Goal: Task Accomplishment & Management: Manage account settings

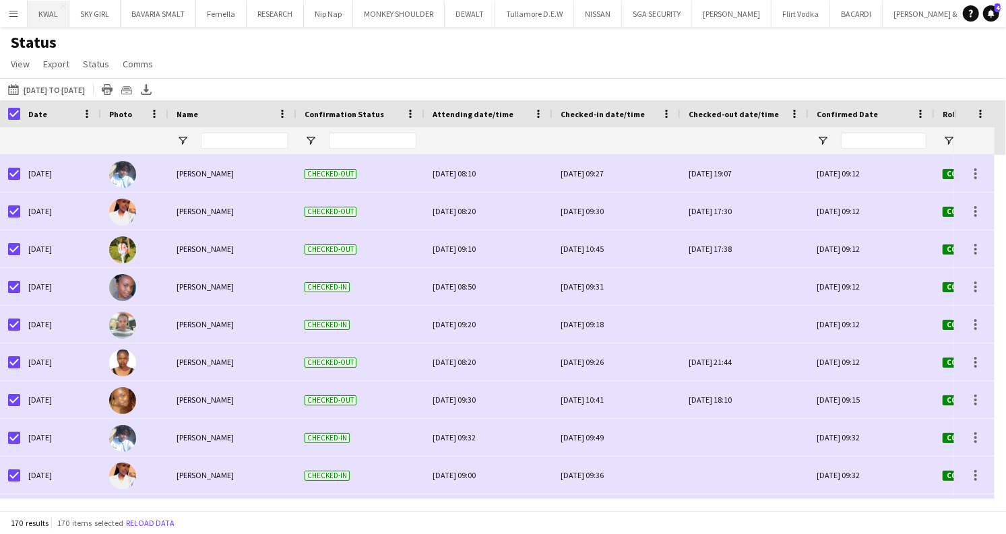
click at [40, 20] on button "KWAL Close" at bounding box center [49, 14] width 42 height 26
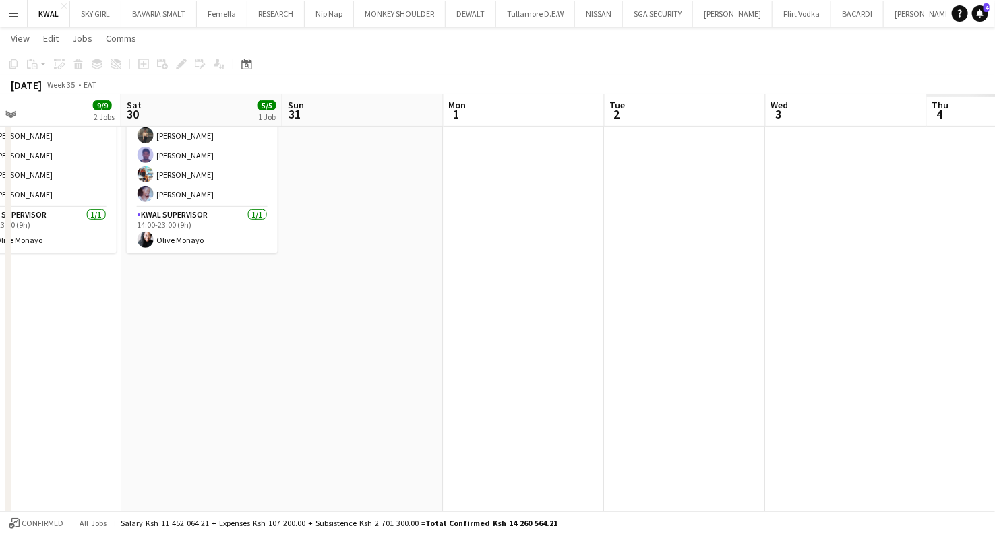
scroll to position [0, 361]
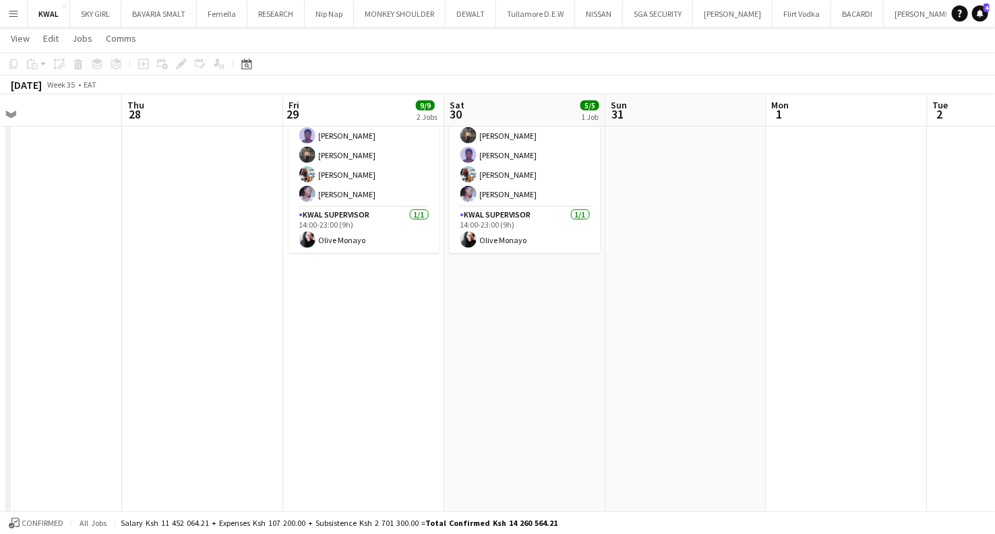
drag, startPoint x: 749, startPoint y: 383, endPoint x: 273, endPoint y: 296, distance: 484.4
click at [12, 7] on button "Menu" at bounding box center [13, 13] width 27 height 27
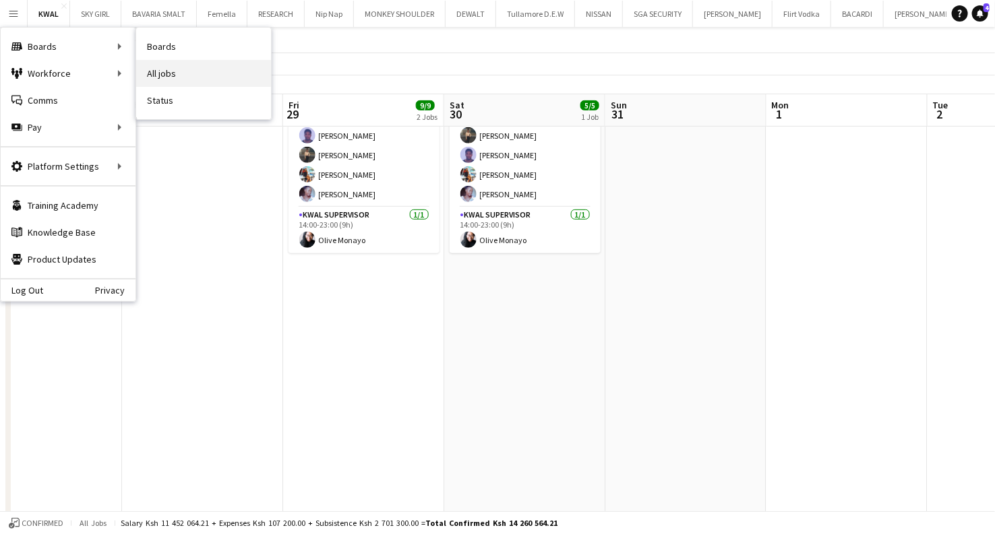
click at [176, 72] on link "All jobs" at bounding box center [203, 73] width 135 height 27
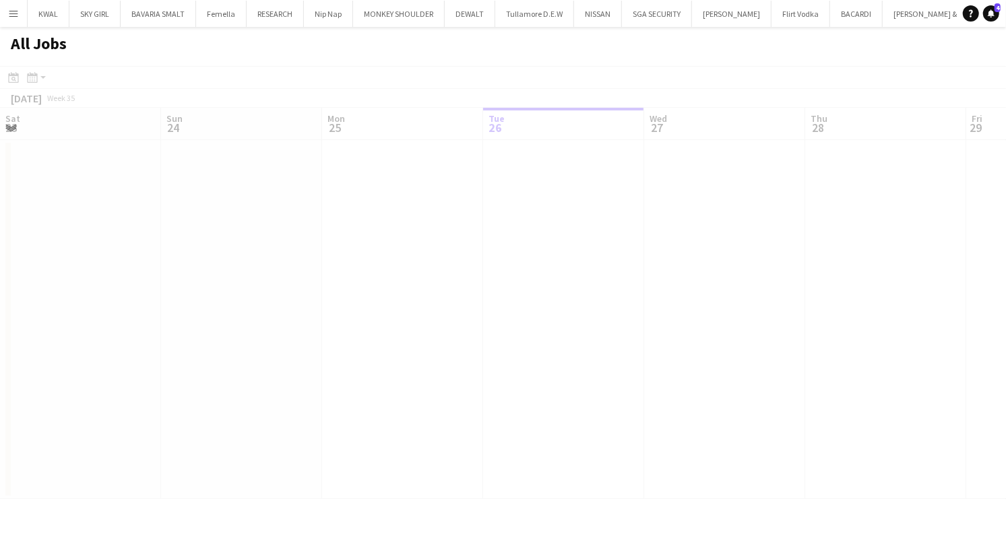
scroll to position [0, 322]
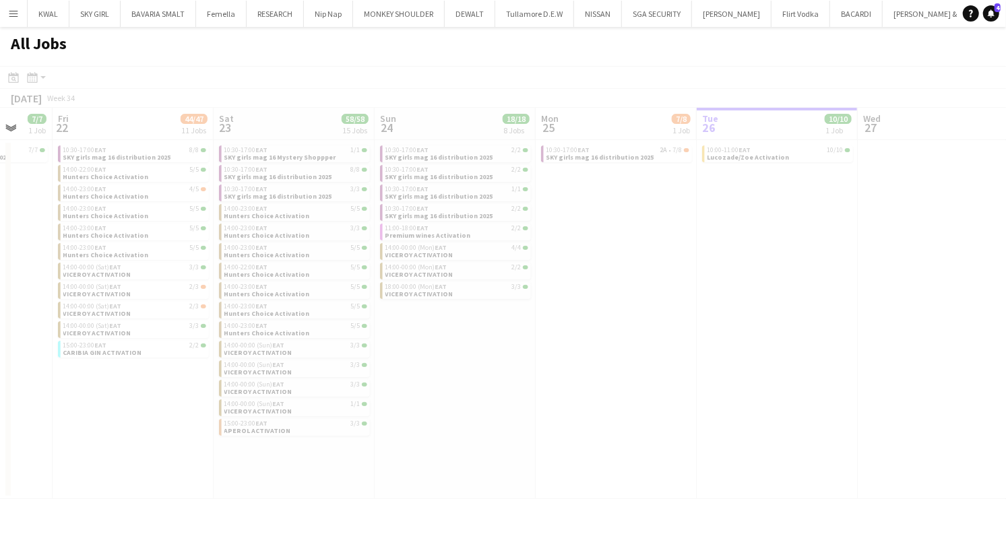
drag, startPoint x: 425, startPoint y: 389, endPoint x: 853, endPoint y: 403, distance: 427.5
click at [1003, 397] on app-all-jobs "All Jobs Date picker AUG 2025 AUG 2025 Monday M Tuesday T Wednesday W Thursday …" at bounding box center [503, 263] width 1006 height 472
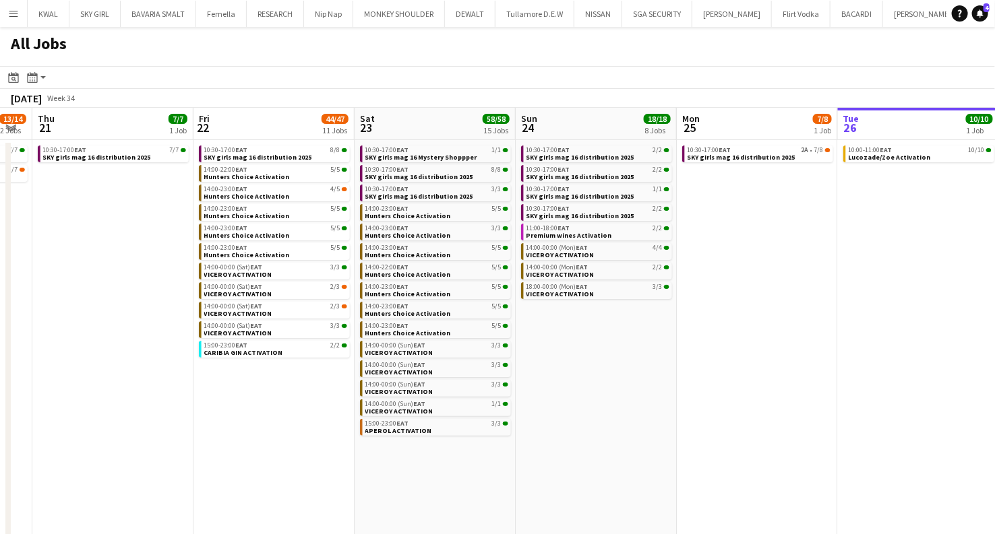
drag, startPoint x: 545, startPoint y: 433, endPoint x: 574, endPoint y: 440, distance: 29.9
click at [578, 440] on app-calendar-viewport "Tue 19 7/7 1 Job Wed 20 13/14 2 Jobs Thu 21 7/7 1 Job Fri 22 44/47 11 Jobs Sat …" at bounding box center [497, 335] width 995 height 454
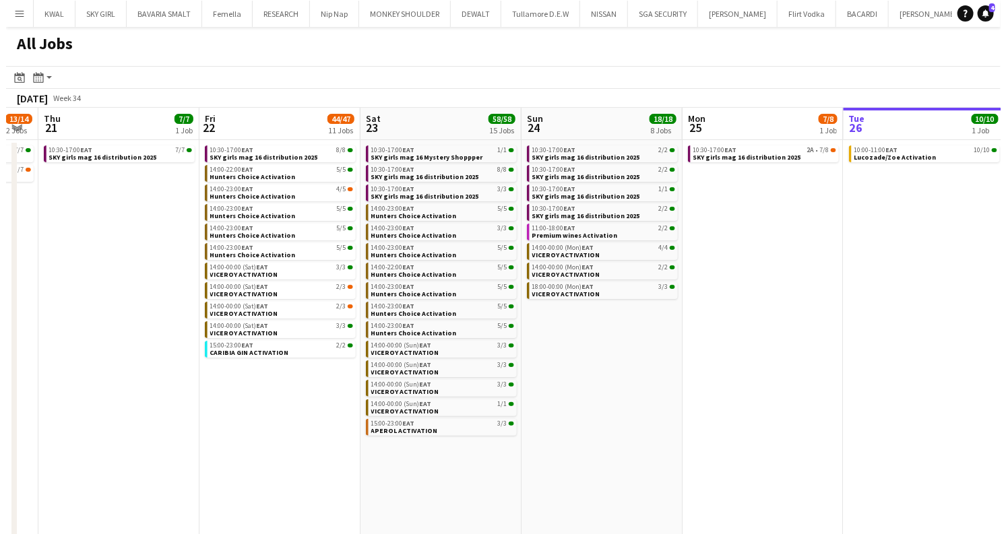
scroll to position [0, 290]
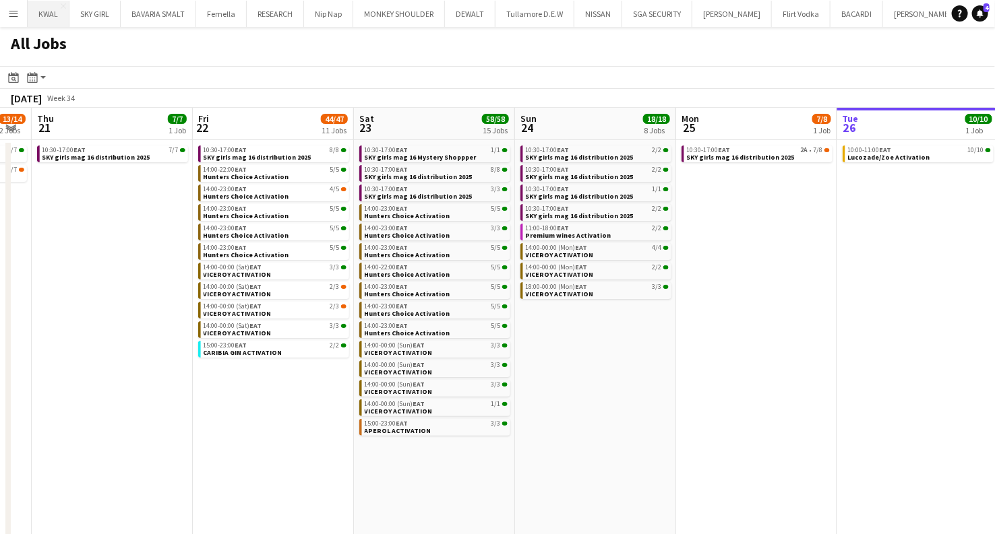
click at [41, 17] on button "KWAL Close" at bounding box center [49, 14] width 42 height 26
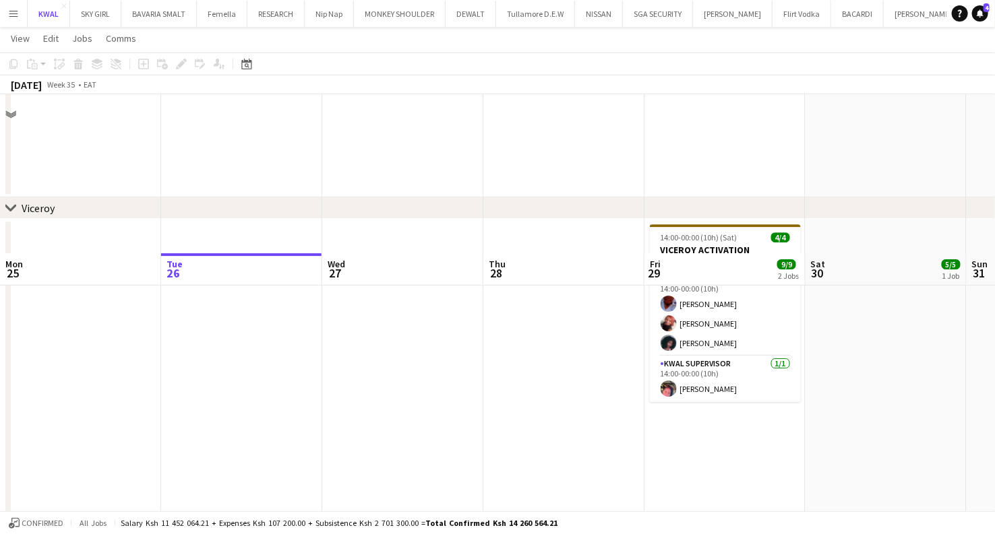
scroll to position [1647, 0]
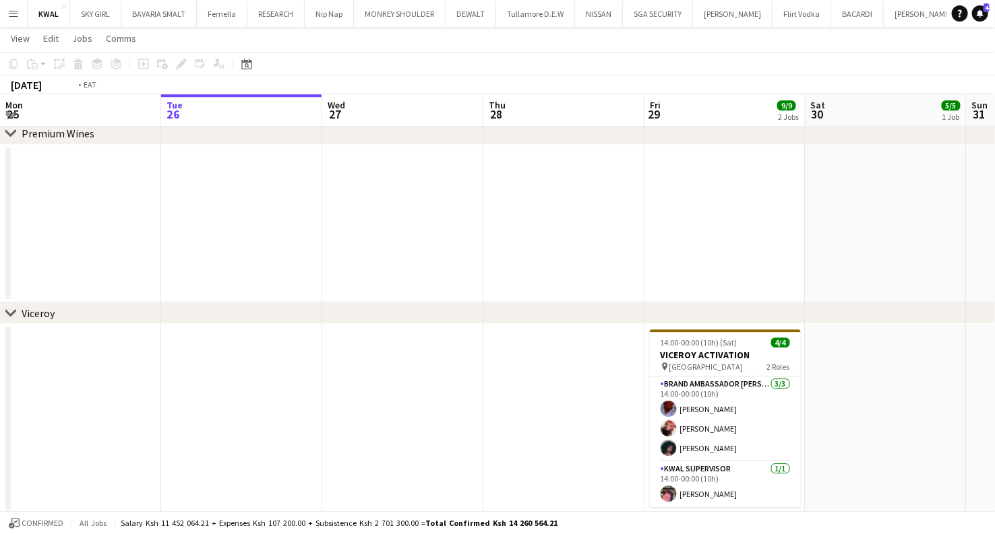
drag, startPoint x: 202, startPoint y: 367, endPoint x: 912, endPoint y: 373, distance: 710.3
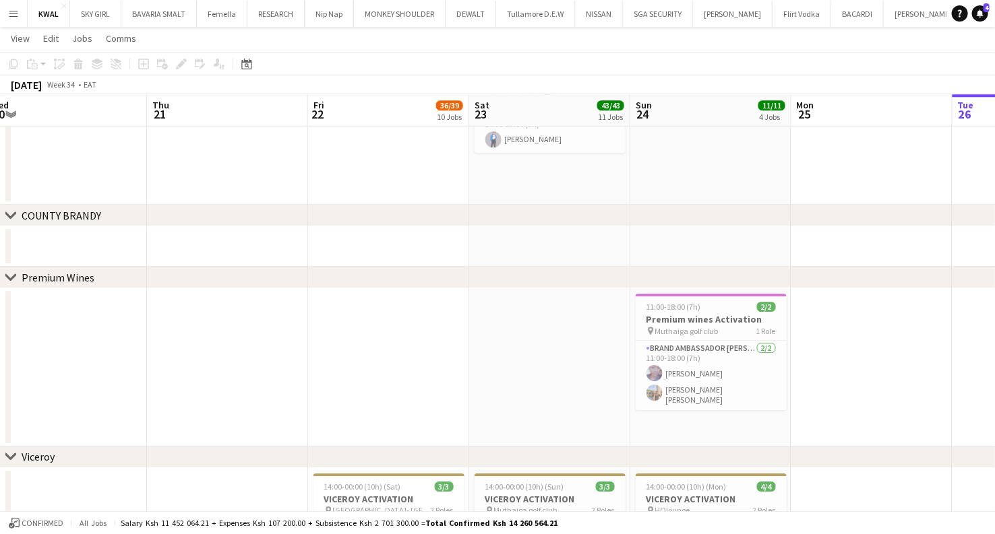
drag, startPoint x: 346, startPoint y: 374, endPoint x: 358, endPoint y: 374, distance: 12.1
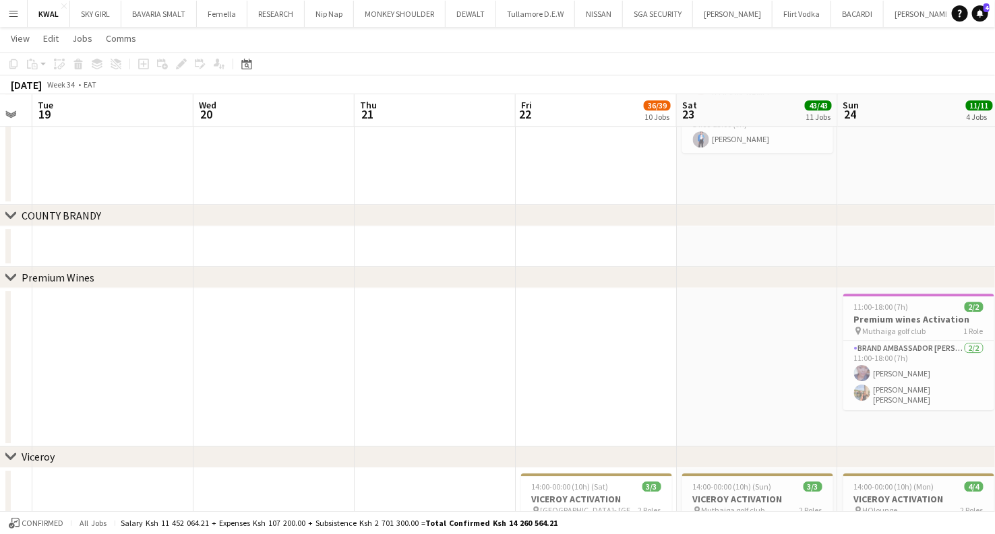
drag, startPoint x: 374, startPoint y: 357, endPoint x: 582, endPoint y: 369, distance: 207.9
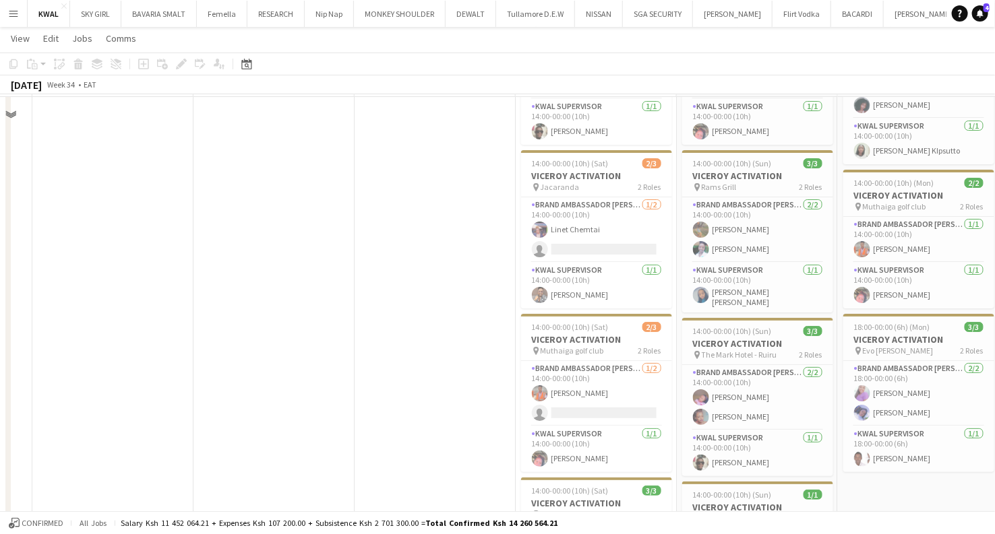
scroll to position [2097, 0]
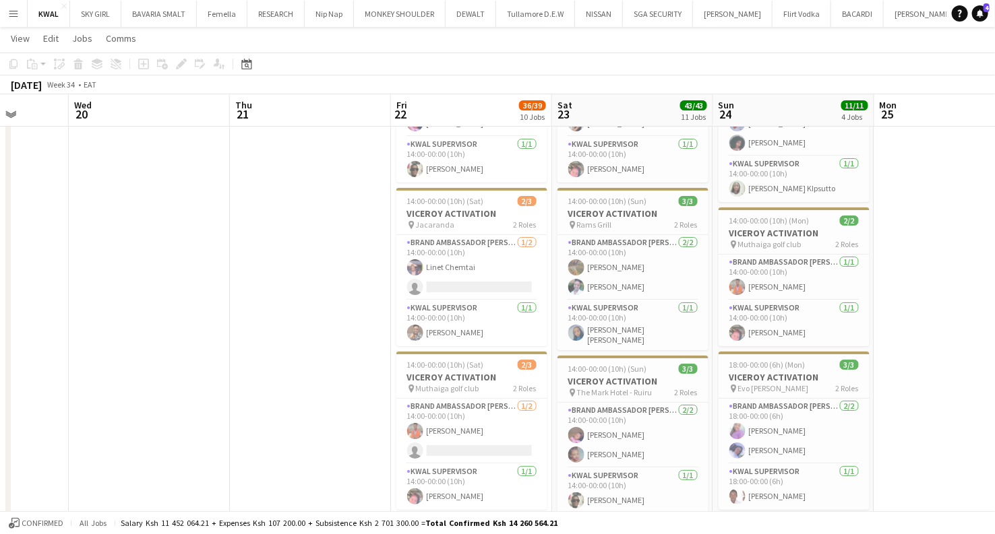
drag, startPoint x: 505, startPoint y: 381, endPoint x: 431, endPoint y: 381, distance: 74.1
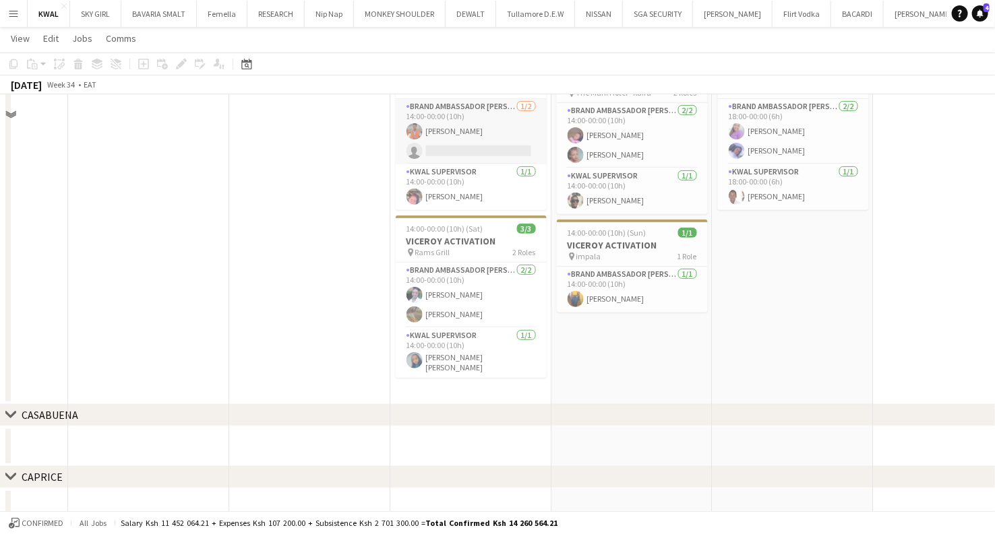
scroll to position [2475, 0]
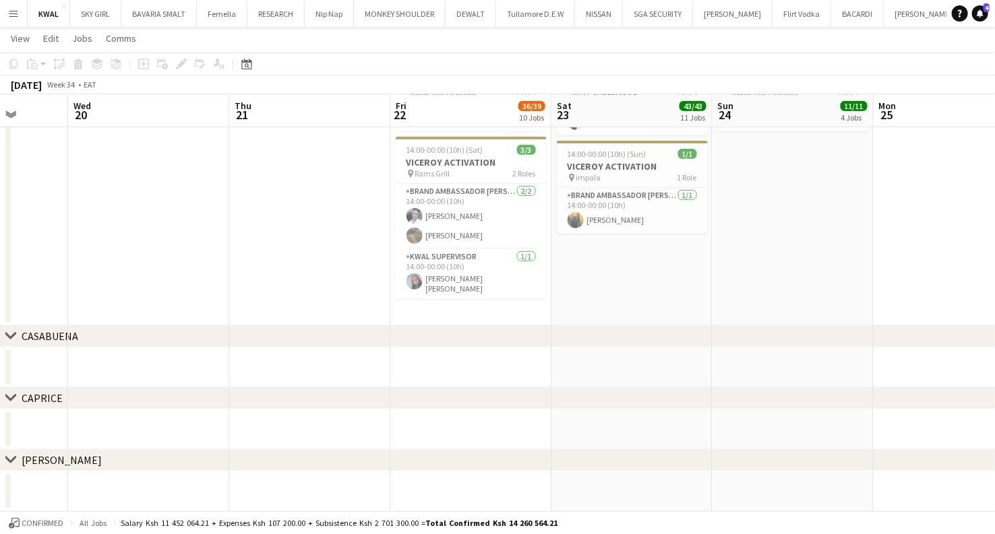
click at [12, 18] on app-icon "Menu" at bounding box center [13, 13] width 11 height 11
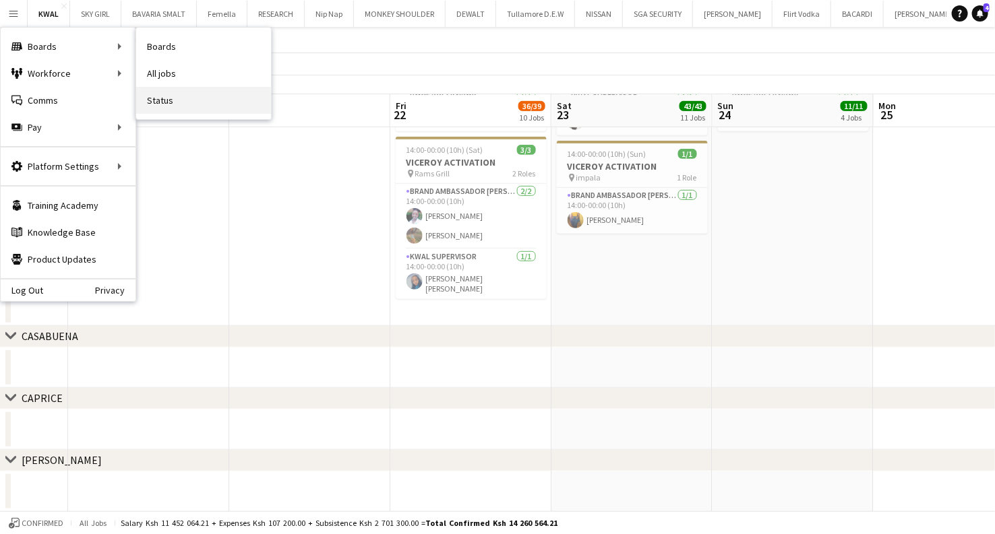
click at [158, 99] on link "Status" at bounding box center [203, 100] width 135 height 27
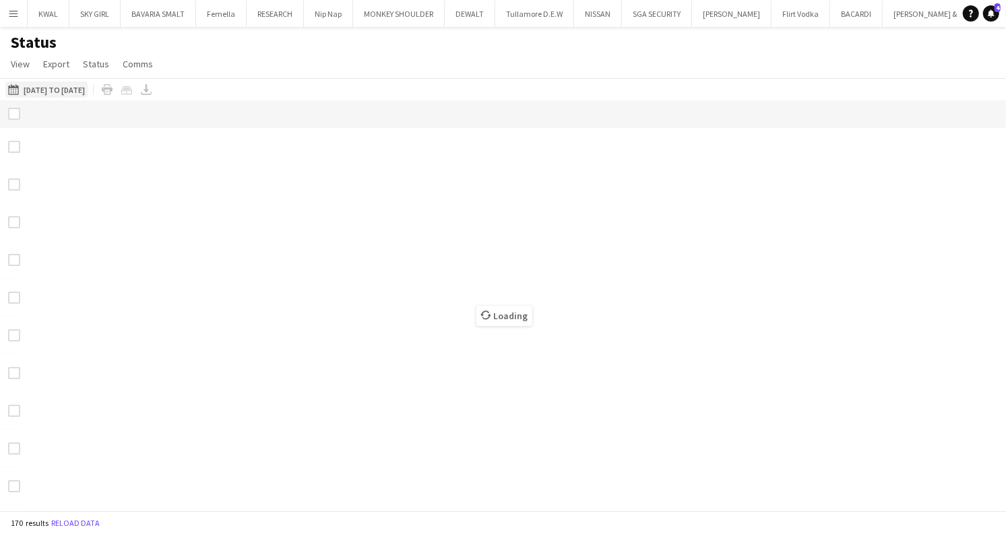
click at [57, 92] on button "[DATE] to [DATE] [DATE] to [DATE]" at bounding box center [46, 90] width 82 height 16
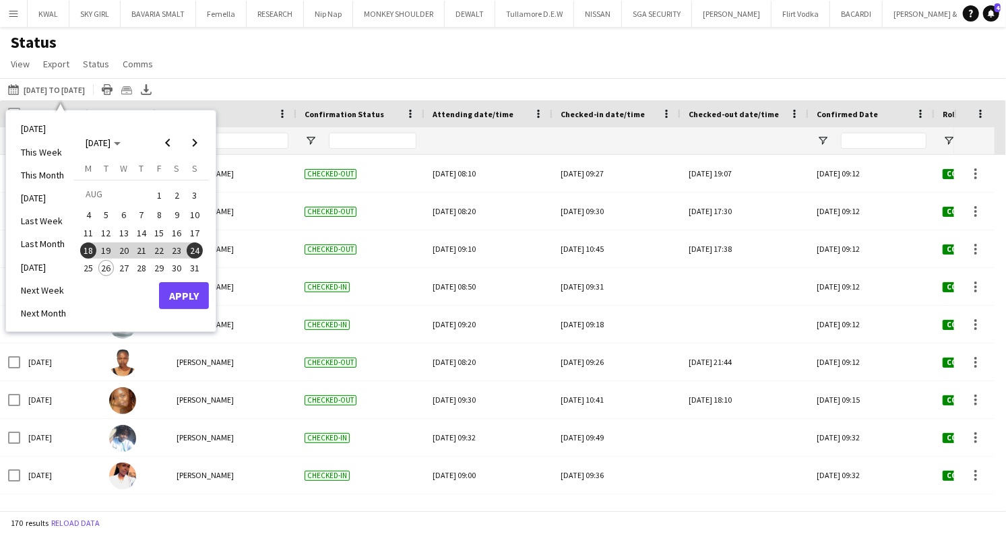
click at [90, 248] on span "18" at bounding box center [88, 251] width 16 height 16
click at [197, 250] on span "24" at bounding box center [195, 251] width 16 height 16
click at [190, 305] on button "Apply" at bounding box center [184, 295] width 50 height 27
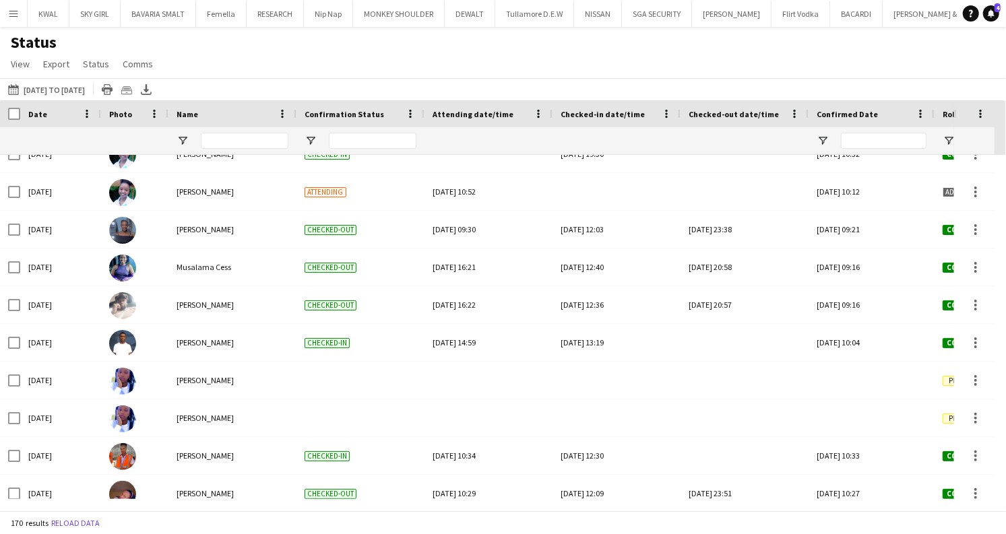
click at [690, 83] on div "[DATE] to [DATE] [DATE] to [DATE] [DATE] This Week This Month [DATE] Last Week …" at bounding box center [503, 89] width 1006 height 22
click at [748, 38] on div "Status View Views Default view New view Update view Delete view Edit name Custo…" at bounding box center [503, 55] width 1006 height 46
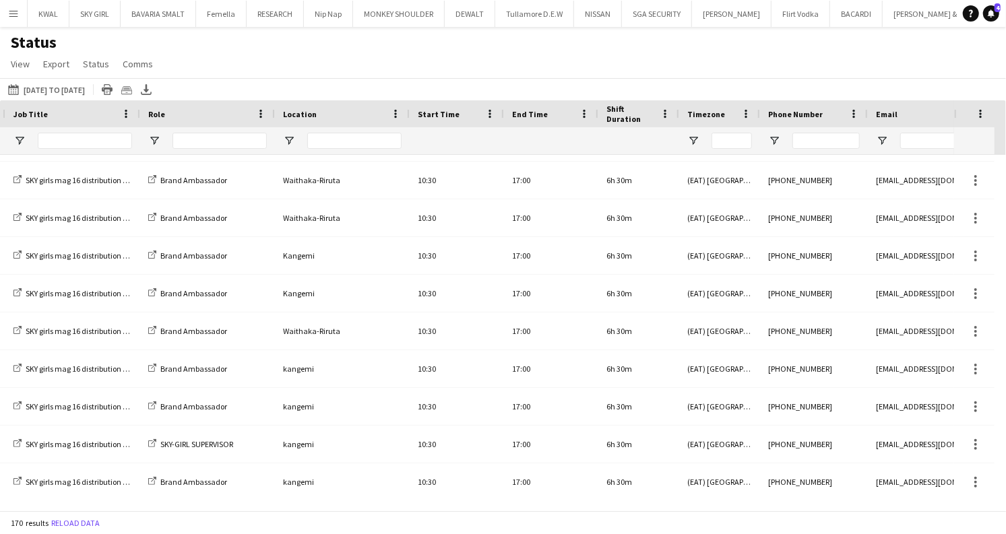
scroll to position [0, 1251]
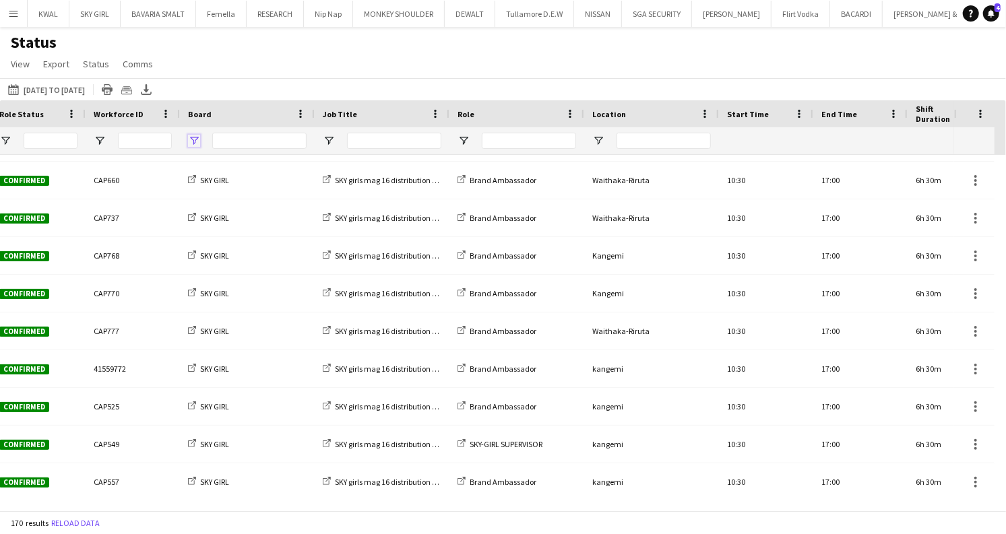
click at [193, 136] on span "Open Filter Menu" at bounding box center [194, 141] width 12 height 12
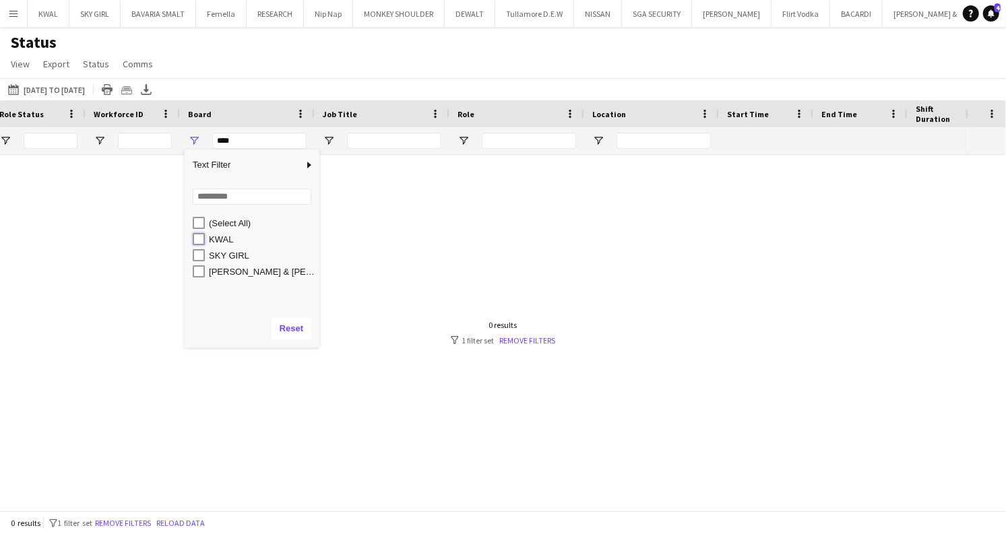
type input "********"
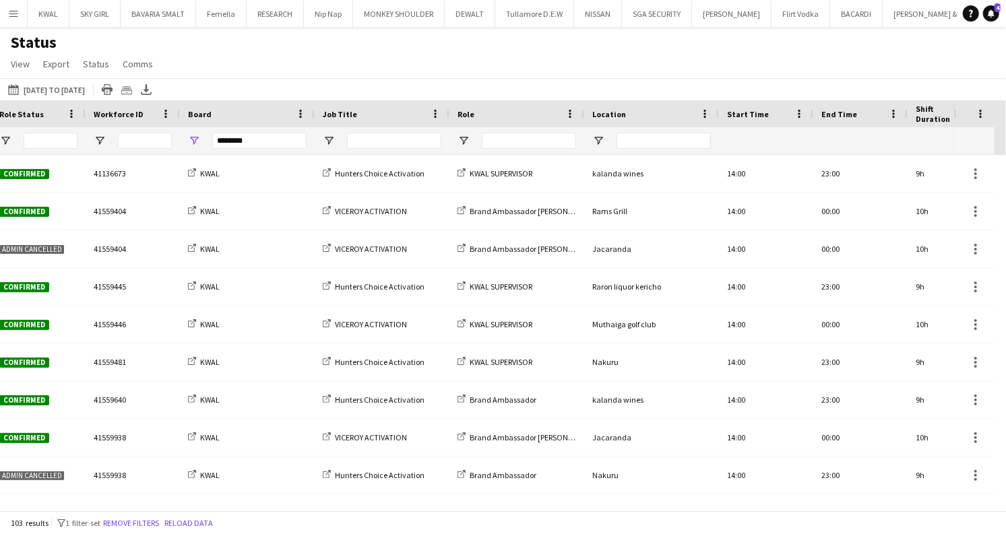
click at [315, 61] on div "Status View Views Default view New view Update view Delete view Edit name Custo…" at bounding box center [503, 55] width 1006 height 46
click at [434, 503] on div "Crew Shift Details Workforce ID Board Job Title" at bounding box center [503, 305] width 1006 height 410
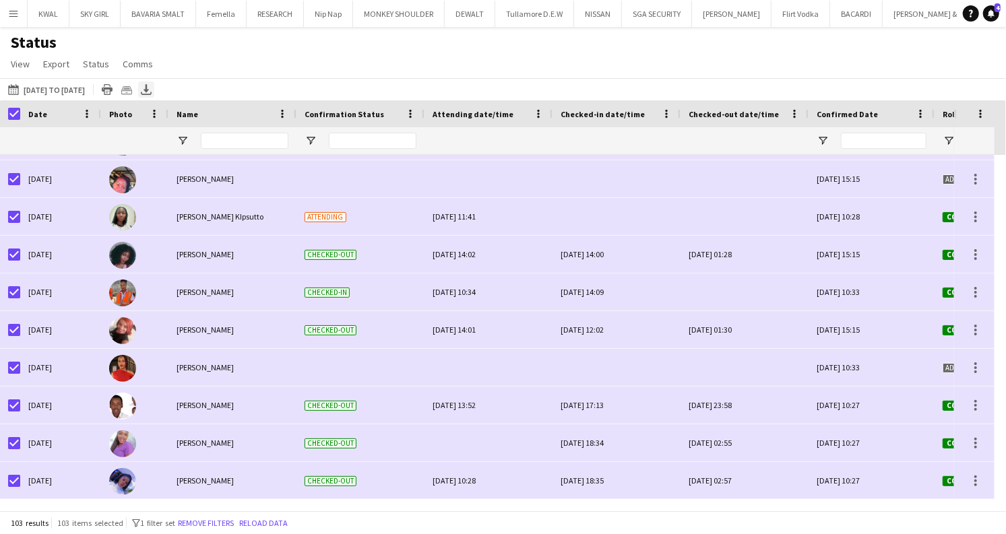
click at [152, 93] on icon "Export XLSX" at bounding box center [146, 89] width 11 height 11
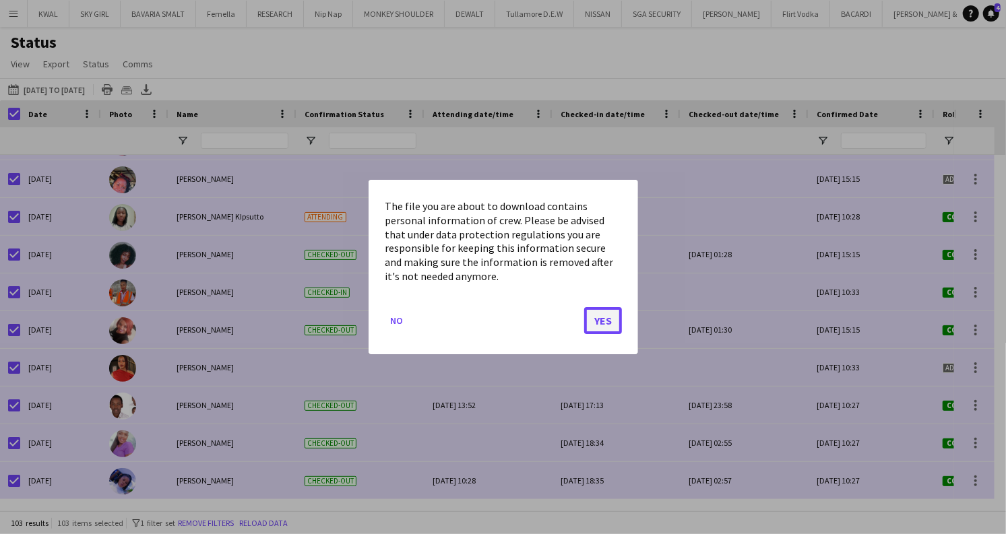
click at [615, 320] on button "Yes" at bounding box center [603, 320] width 38 height 27
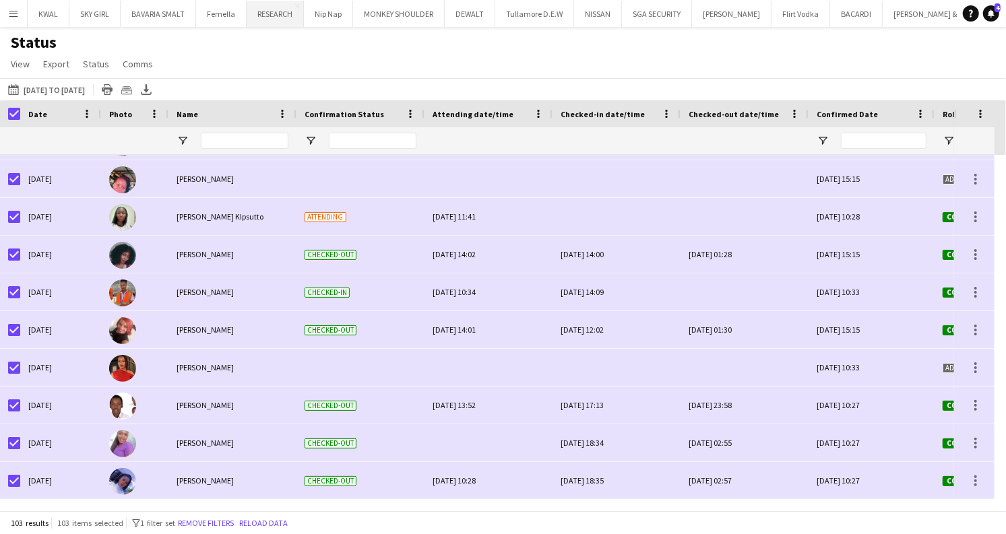
drag, startPoint x: 415, startPoint y: 57, endPoint x: 250, endPoint y: 9, distance: 171.9
click at [406, 59] on div "Status View Views Default view New view Update view Delete view Edit name Custo…" at bounding box center [503, 55] width 1006 height 46
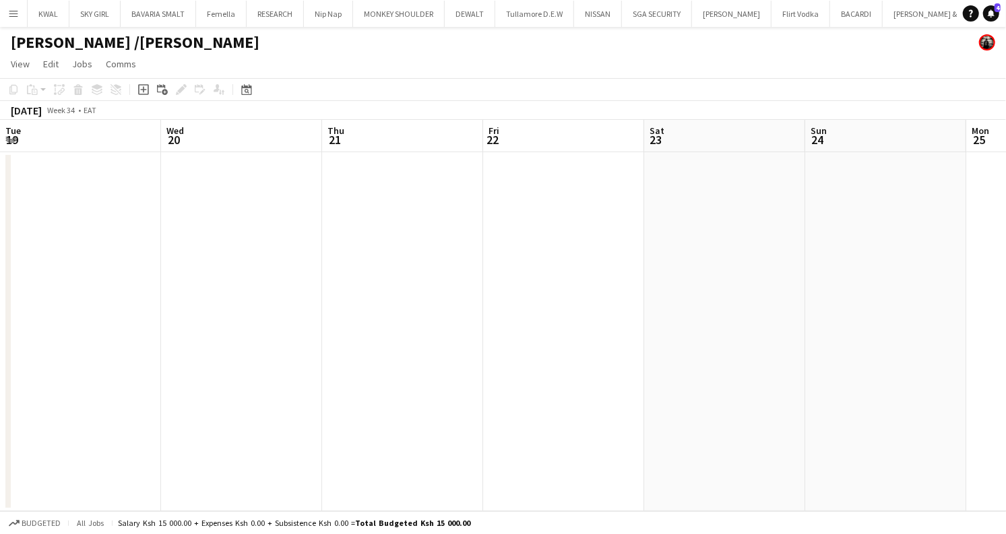
scroll to position [0, 550]
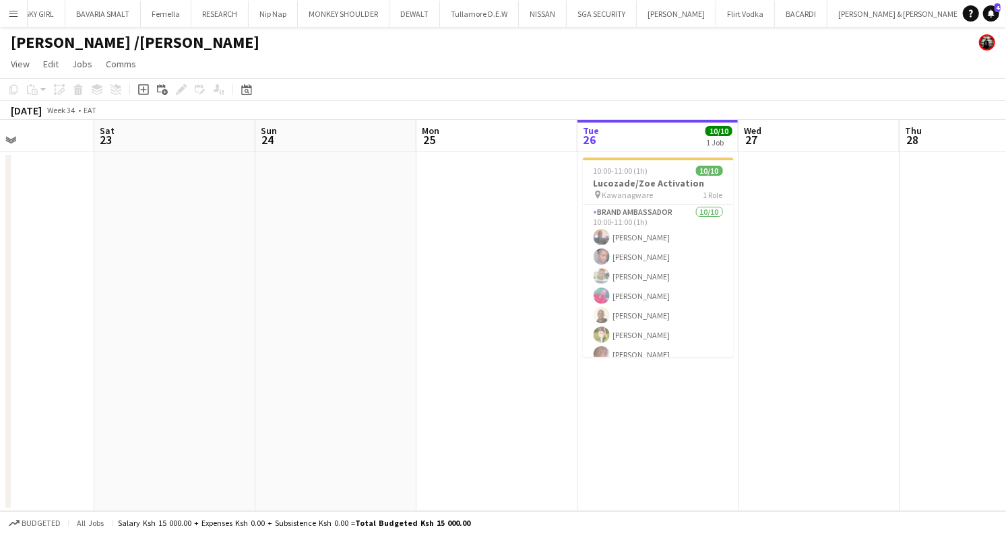
click at [11, 18] on app-icon "Menu" at bounding box center [13, 13] width 11 height 11
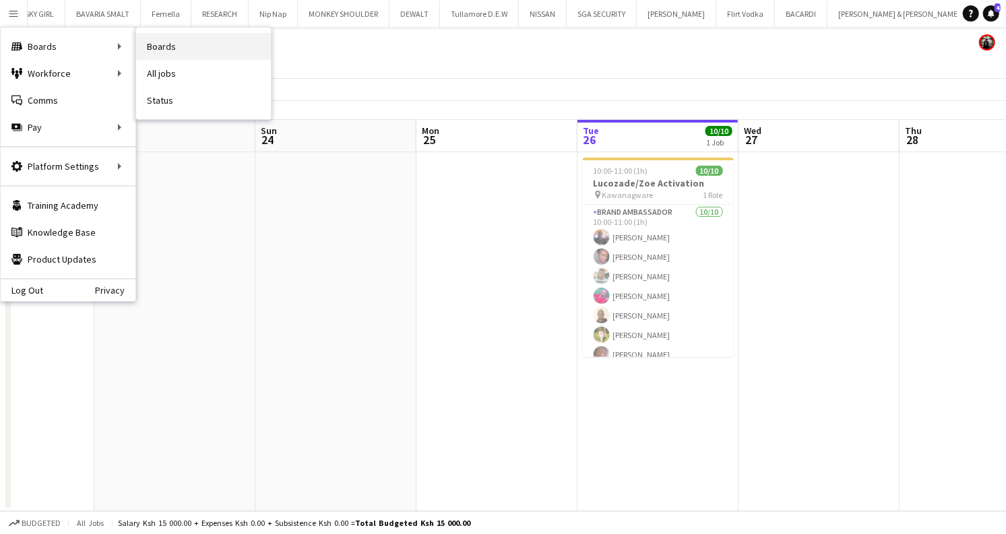
click at [146, 44] on link "Boards" at bounding box center [203, 46] width 135 height 27
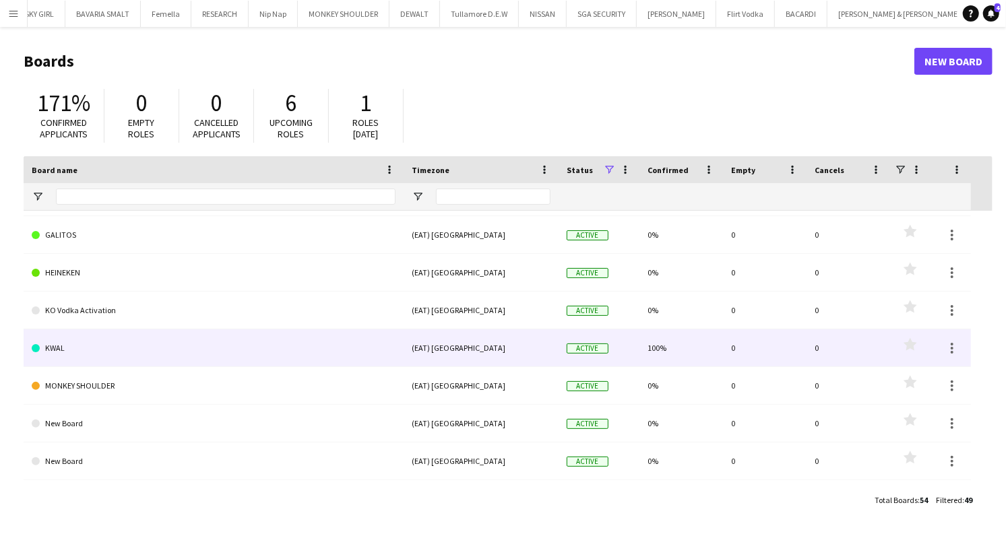
click at [68, 349] on link "KWAL" at bounding box center [214, 349] width 364 height 38
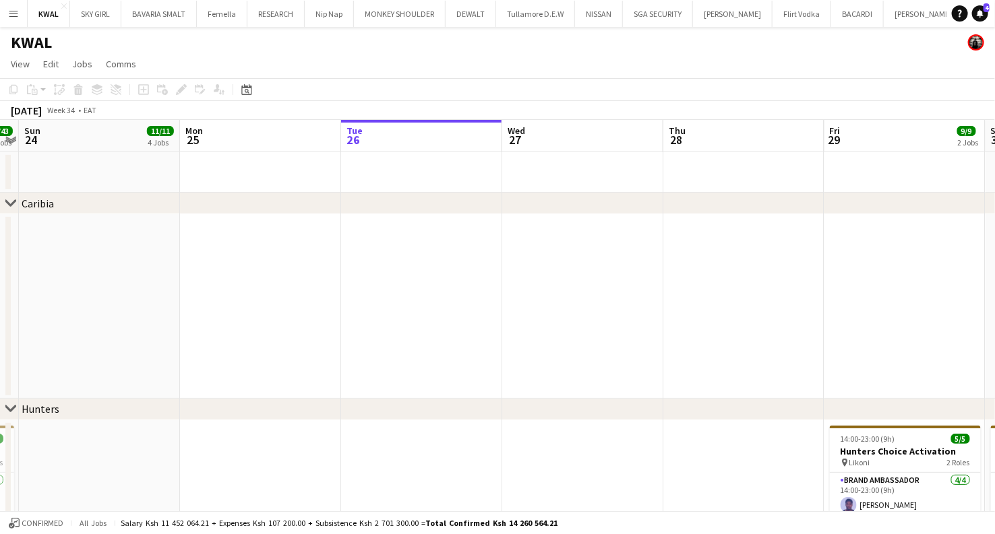
scroll to position [0, 309]
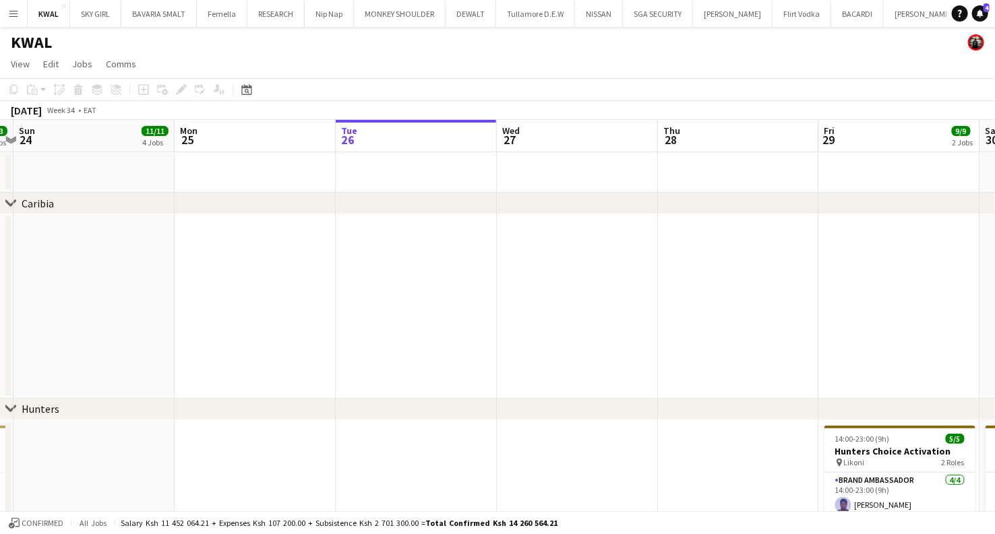
drag, startPoint x: 280, startPoint y: 380, endPoint x: 430, endPoint y: 390, distance: 150.0
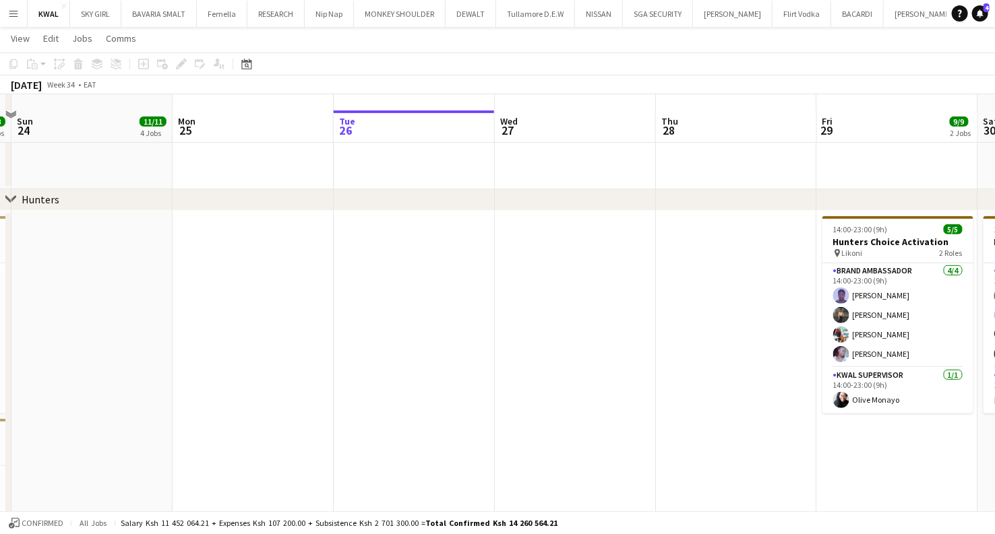
scroll to position [224, 0]
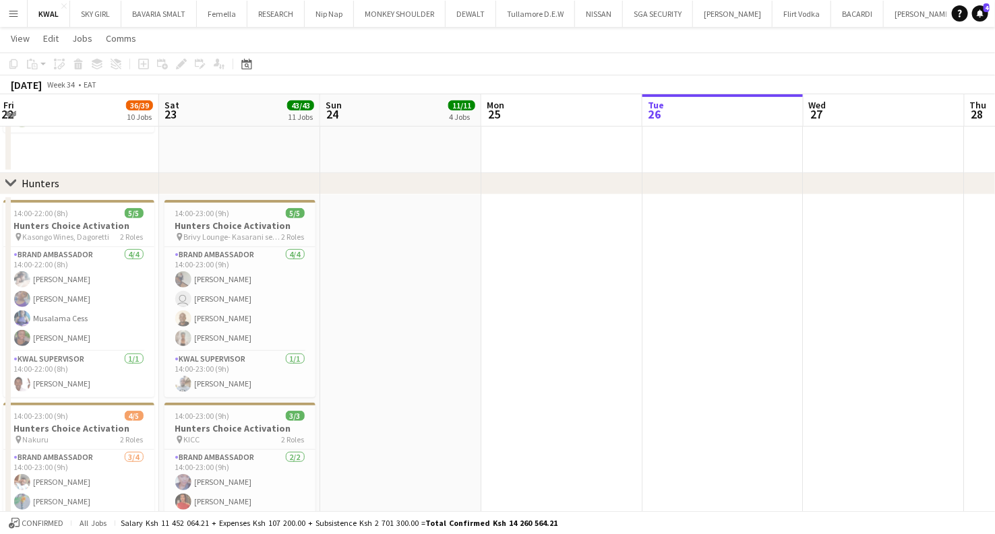
drag, startPoint x: 252, startPoint y: 380, endPoint x: 567, endPoint y: 352, distance: 316.6
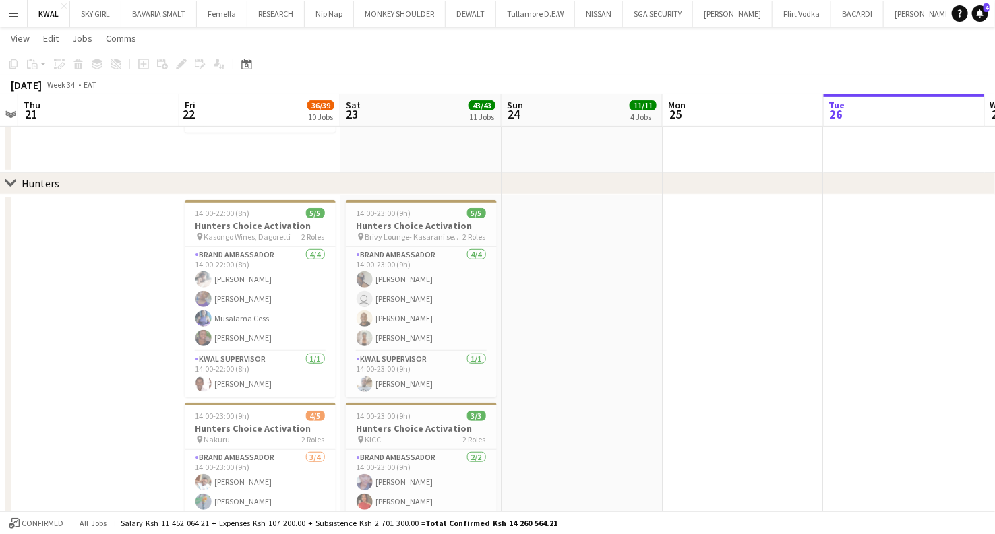
drag, startPoint x: 441, startPoint y: 373, endPoint x: 549, endPoint y: 356, distance: 109.1
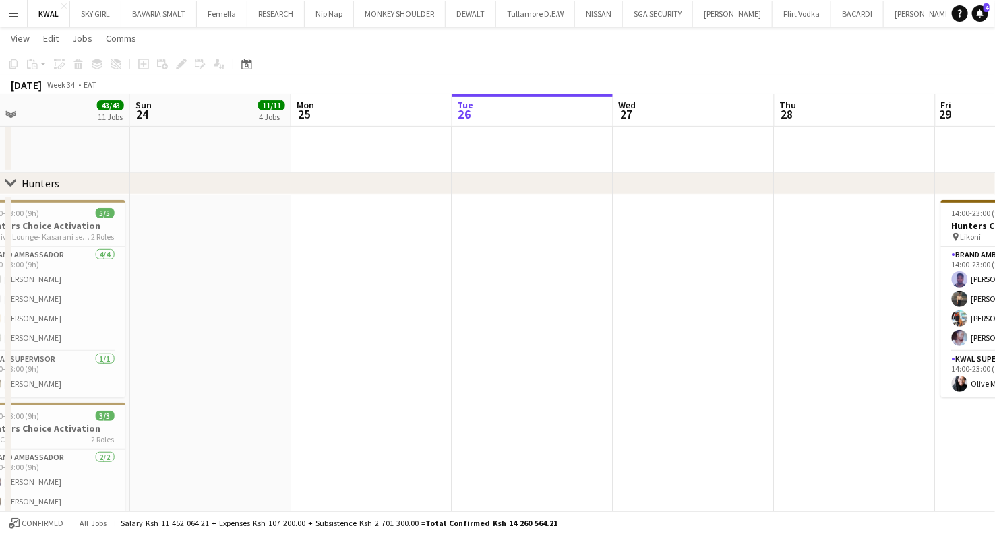
drag, startPoint x: 710, startPoint y: 365, endPoint x: 339, endPoint y: 390, distance: 372.2
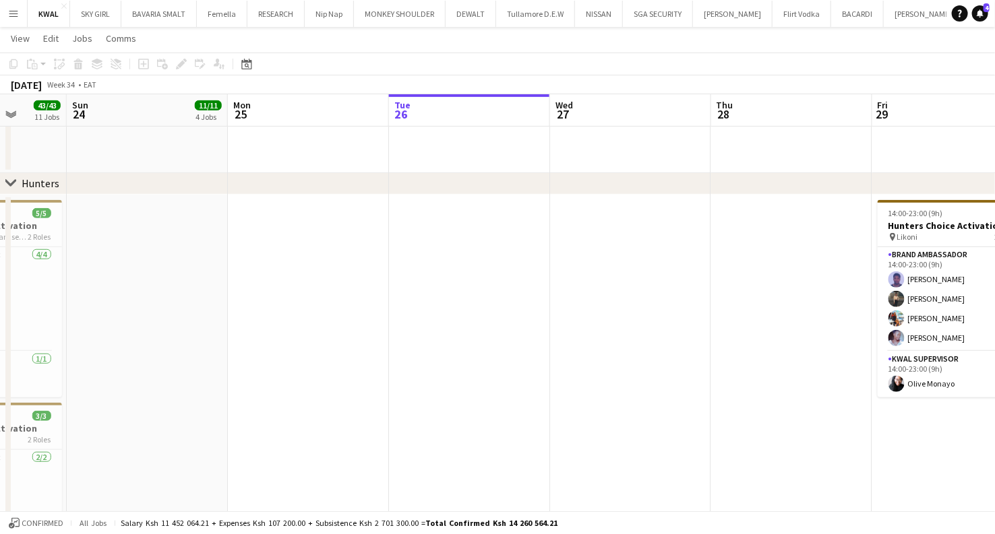
drag, startPoint x: 751, startPoint y: 379, endPoint x: 688, endPoint y: 402, distance: 67.4
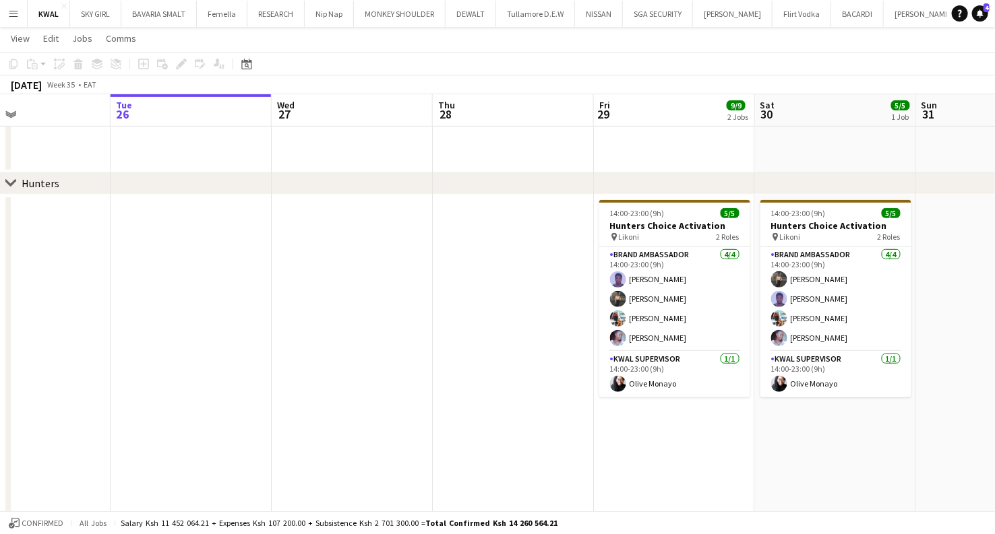
drag, startPoint x: 672, startPoint y: 401, endPoint x: 406, endPoint y: 449, distance: 270.5
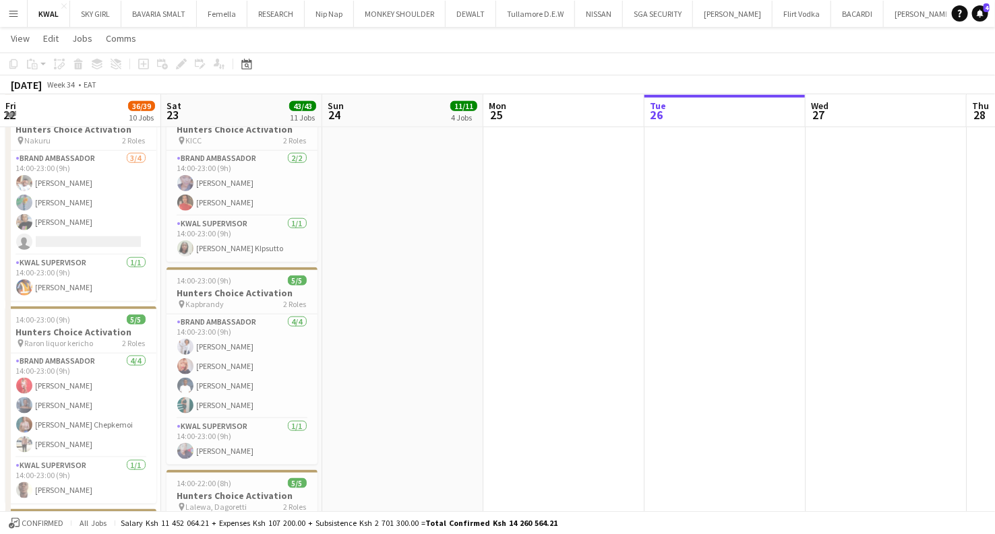
drag, startPoint x: 275, startPoint y: 402, endPoint x: 894, endPoint y: 388, distance: 619.5
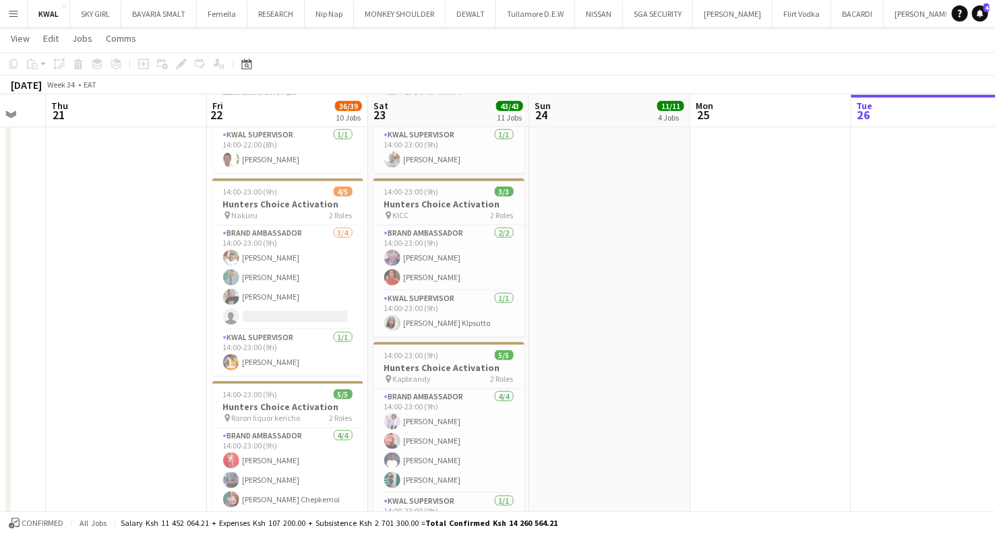
drag, startPoint x: 156, startPoint y: 417, endPoint x: 278, endPoint y: 418, distance: 121.3
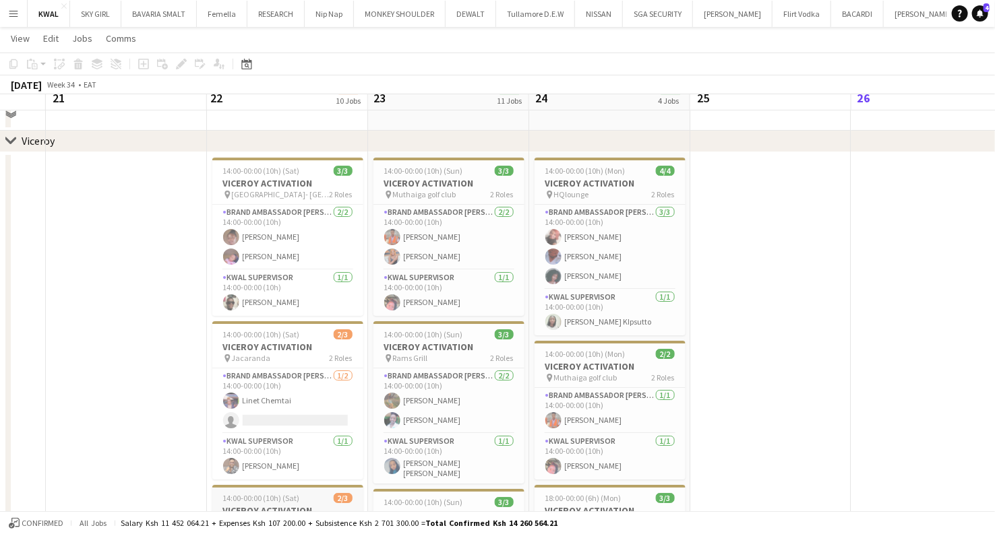
scroll to position [1946, 0]
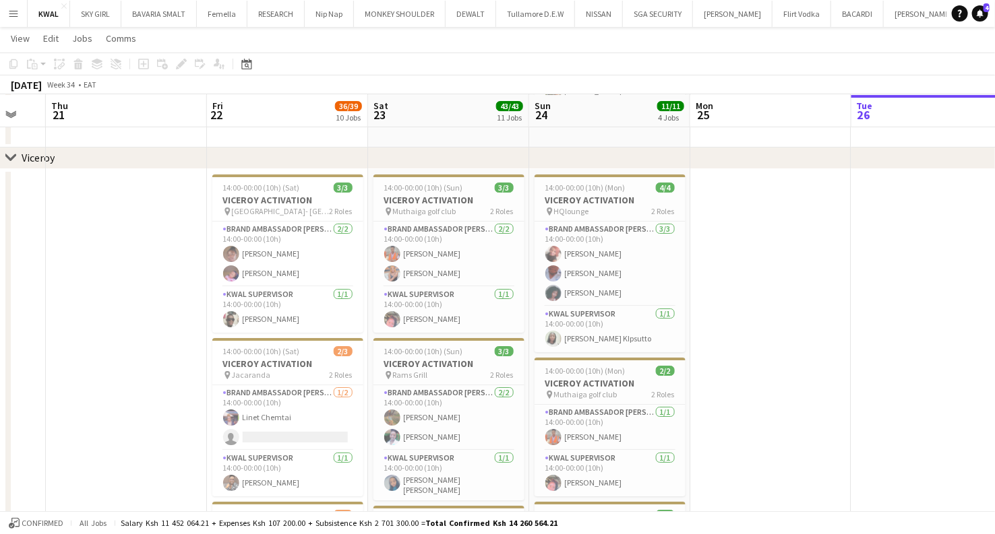
click at [20, 8] on button "Menu" at bounding box center [13, 13] width 27 height 27
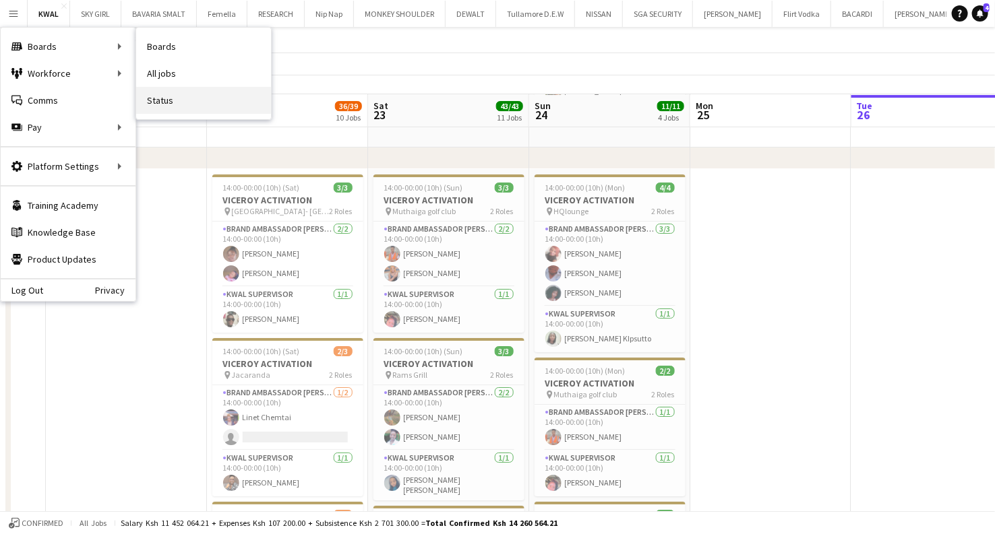
click at [166, 98] on link "Status" at bounding box center [203, 100] width 135 height 27
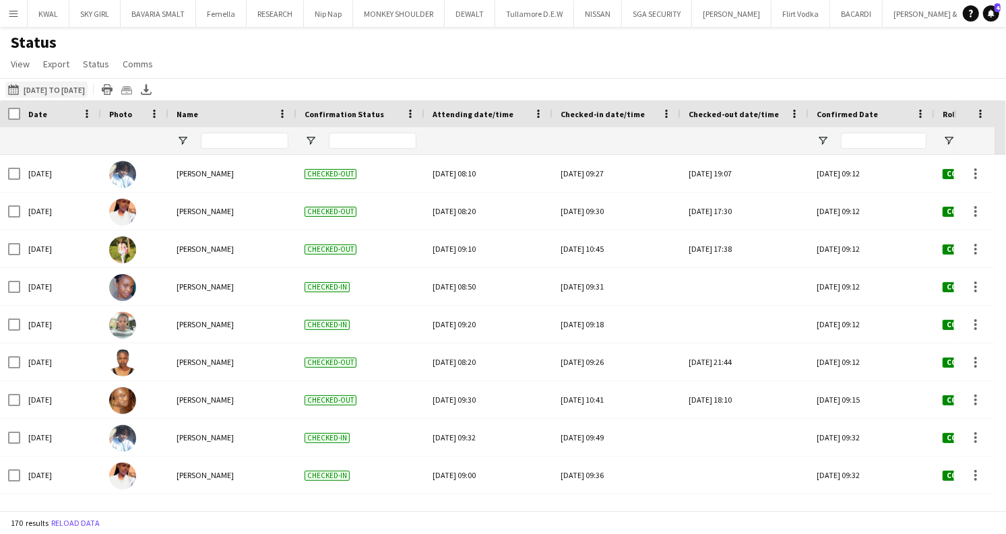
click at [88, 92] on button "[DATE] to [DATE] [DATE] to [DATE]" at bounding box center [46, 90] width 82 height 16
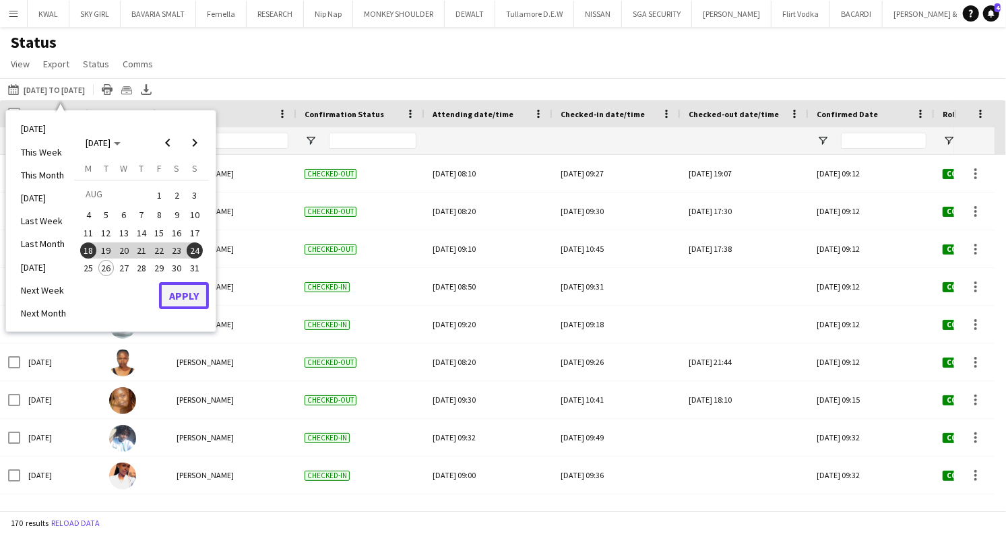
click at [189, 304] on button "Apply" at bounding box center [184, 295] width 50 height 27
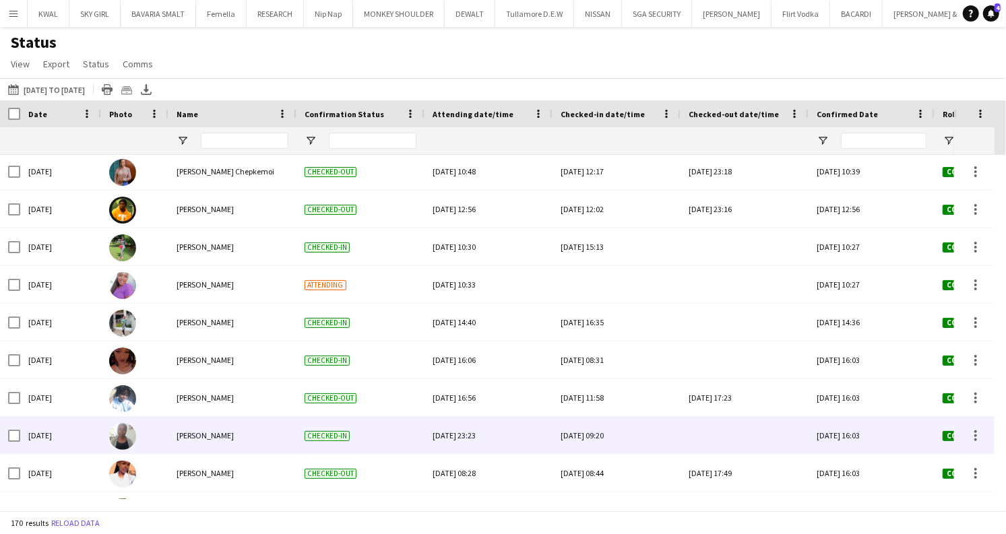
scroll to position [3219, 0]
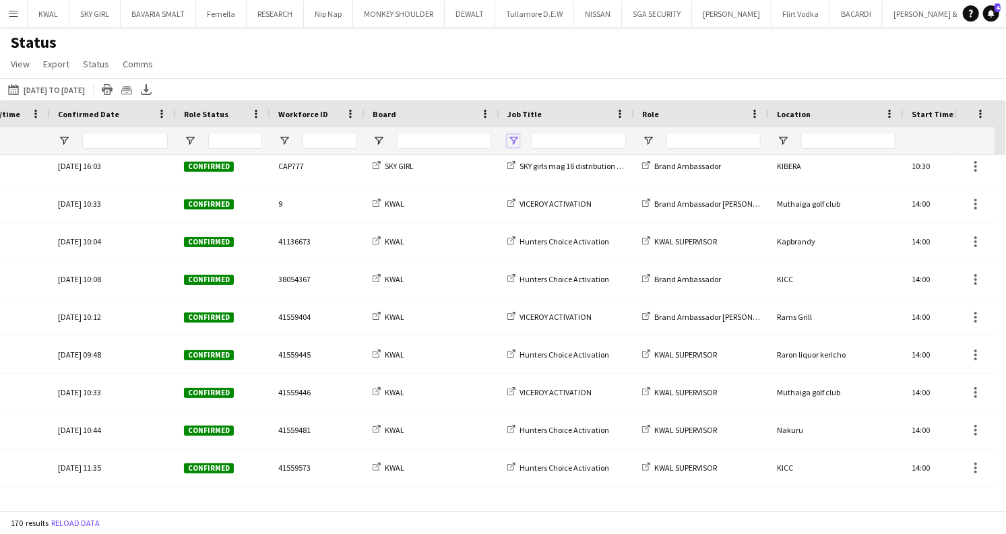
click at [514, 140] on span "Open Filter Menu" at bounding box center [513, 141] width 12 height 12
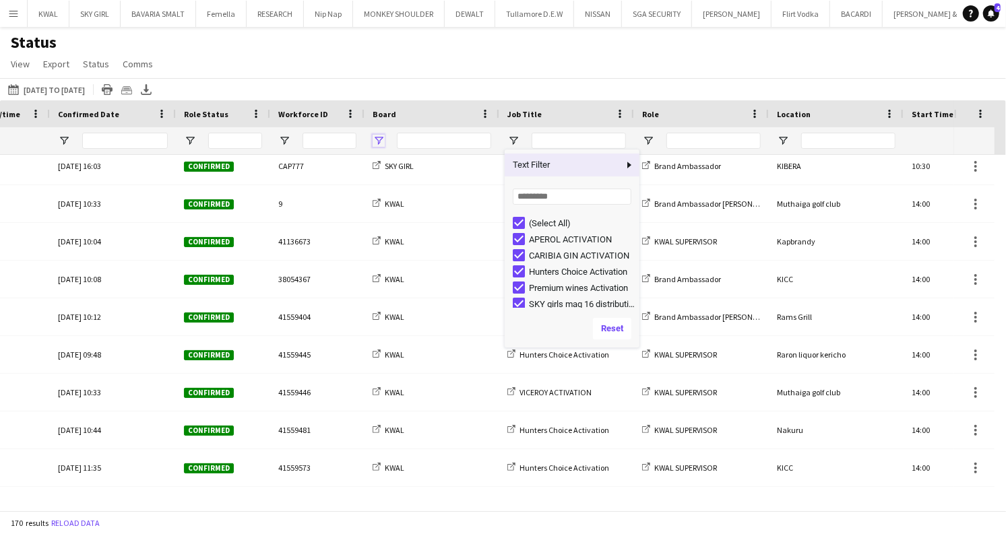
click at [379, 141] on span "Open Filter Menu" at bounding box center [379, 141] width 12 height 12
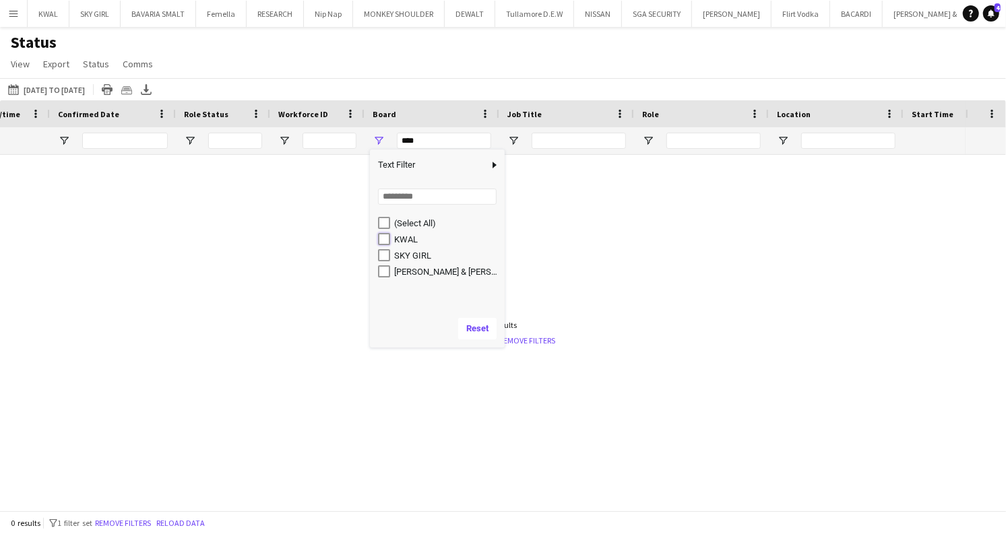
type input "********"
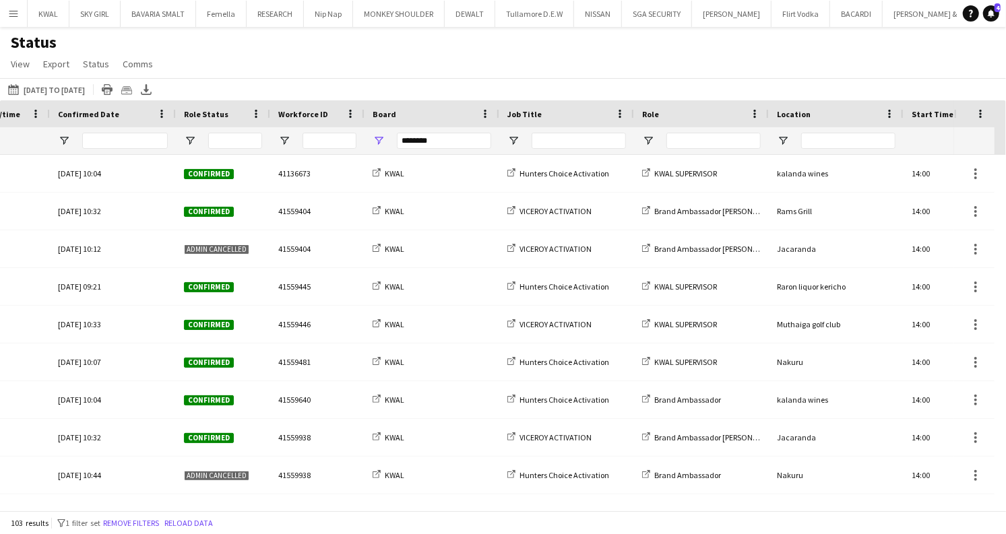
click at [485, 84] on div "[DATE] to [DATE] [DATE] to [DATE] [DATE] This Week This Month [DATE] Last Week …" at bounding box center [503, 89] width 1006 height 22
